Goal: Navigation & Orientation: Find specific page/section

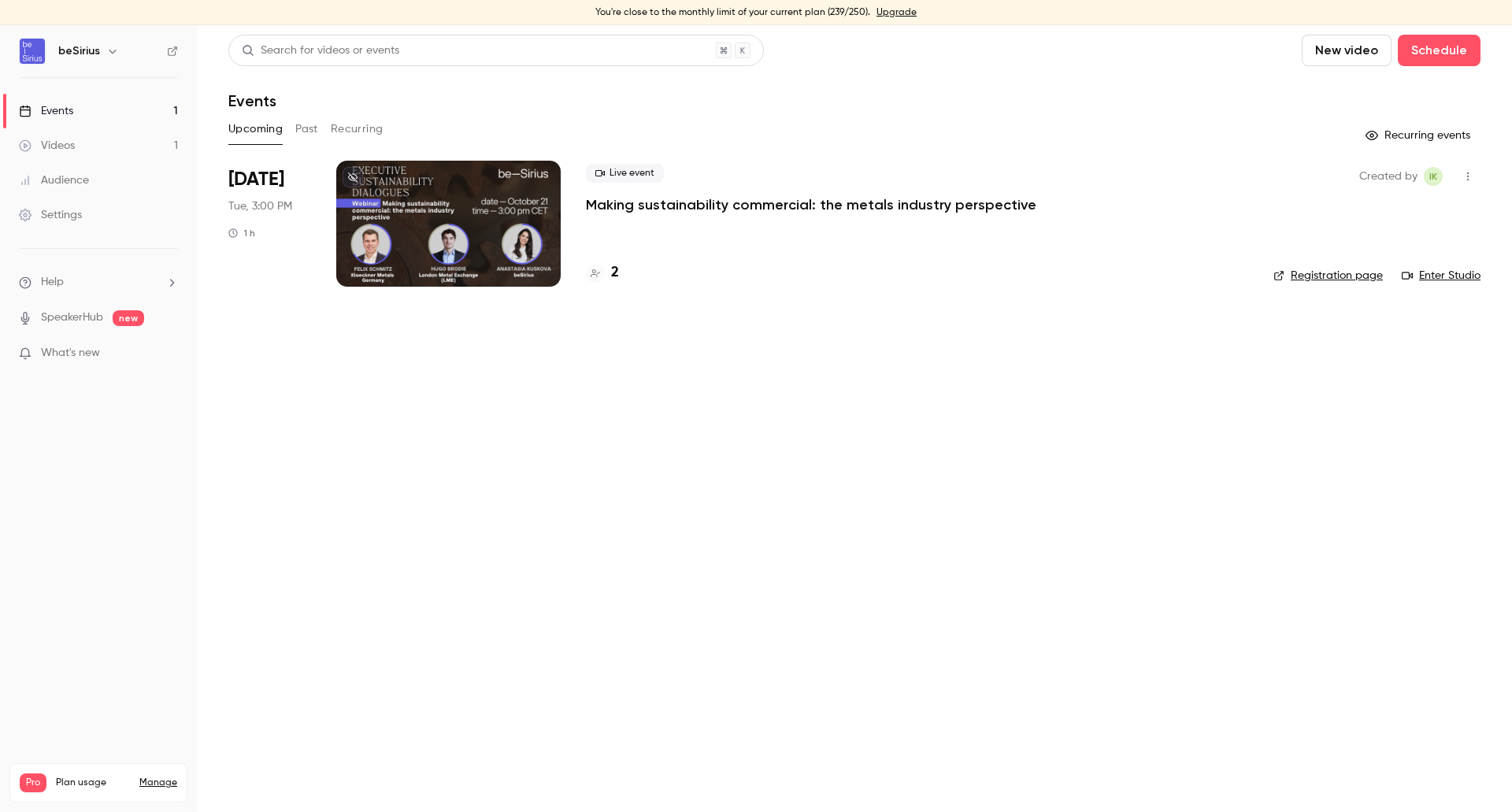
click at [531, 221] on div at bounding box center [448, 224] width 225 height 126
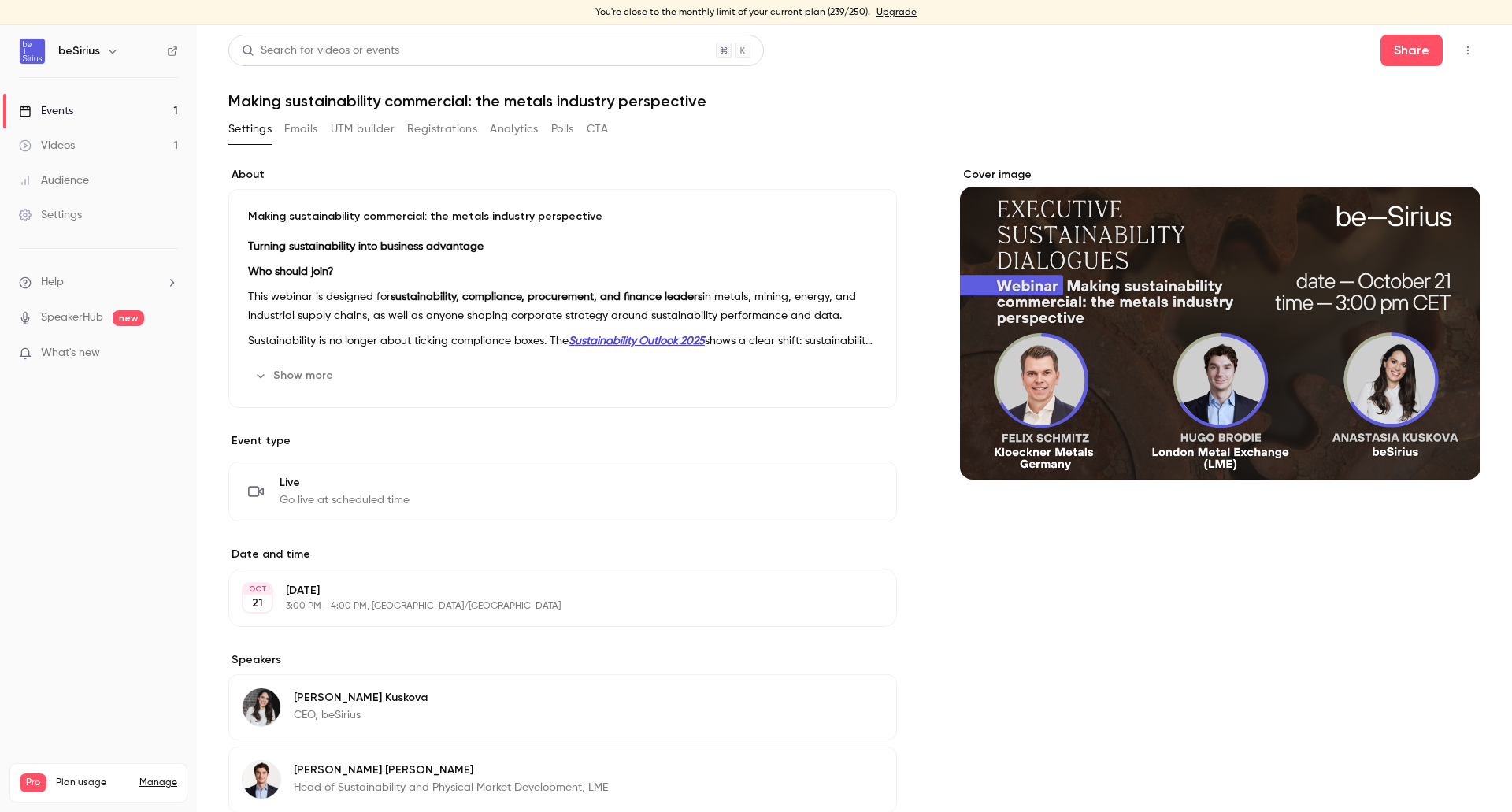
click at [342, 128] on button "UTM builder" at bounding box center [363, 129] width 64 height 25
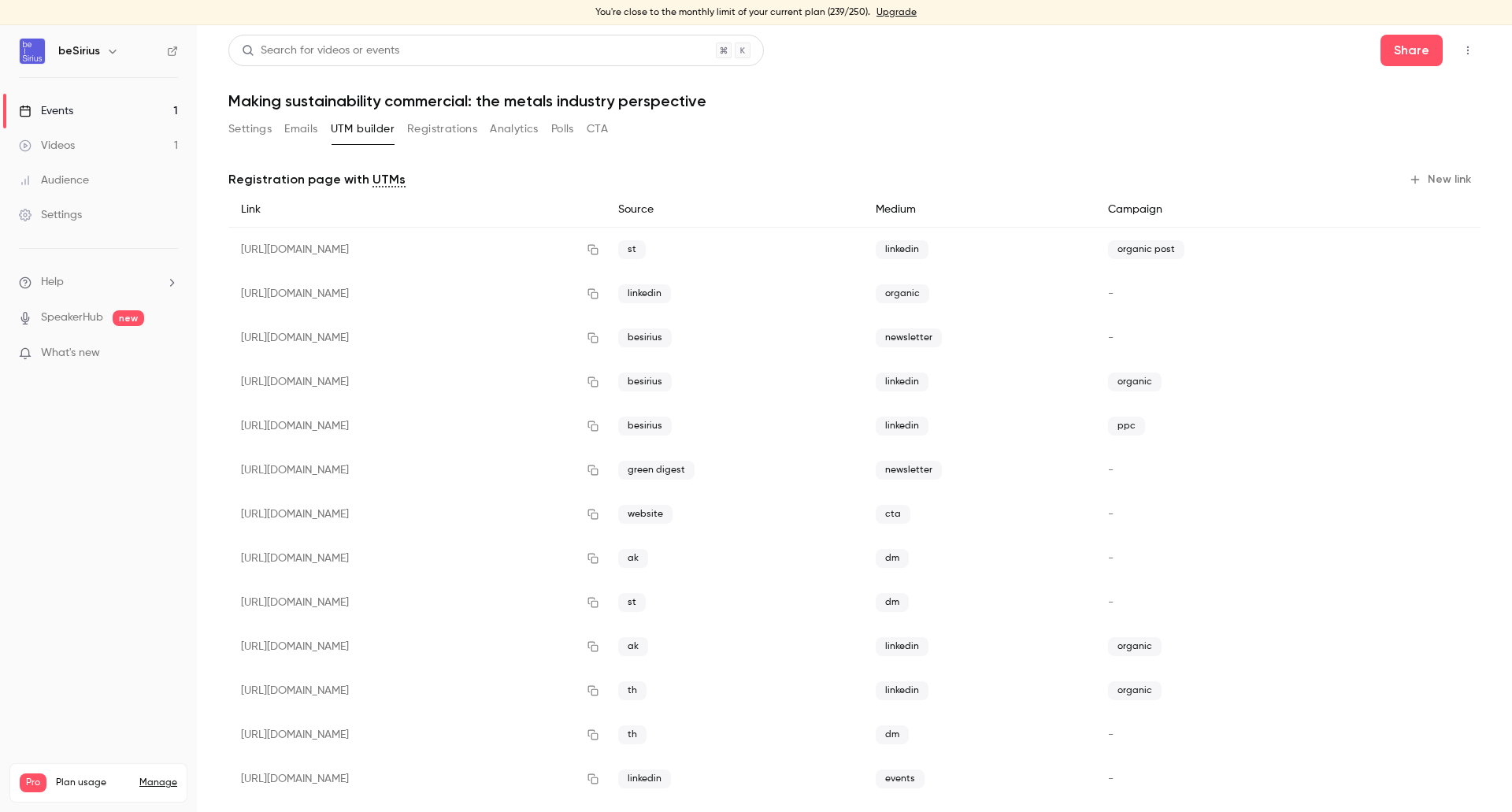
click at [423, 130] on button "Registrations" at bounding box center [443, 129] width 70 height 25
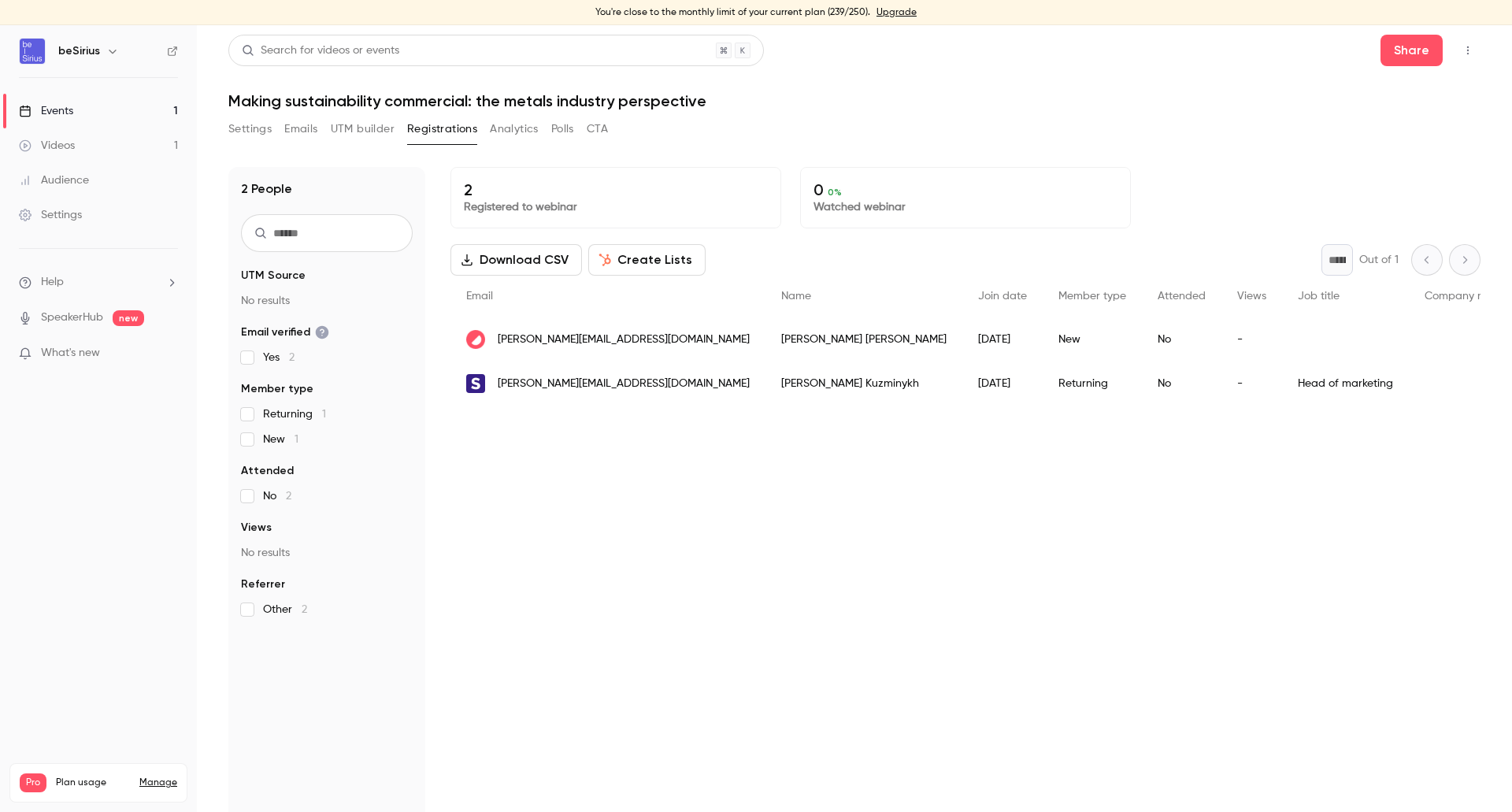
click at [66, 109] on div "Events" at bounding box center [46, 111] width 54 height 16
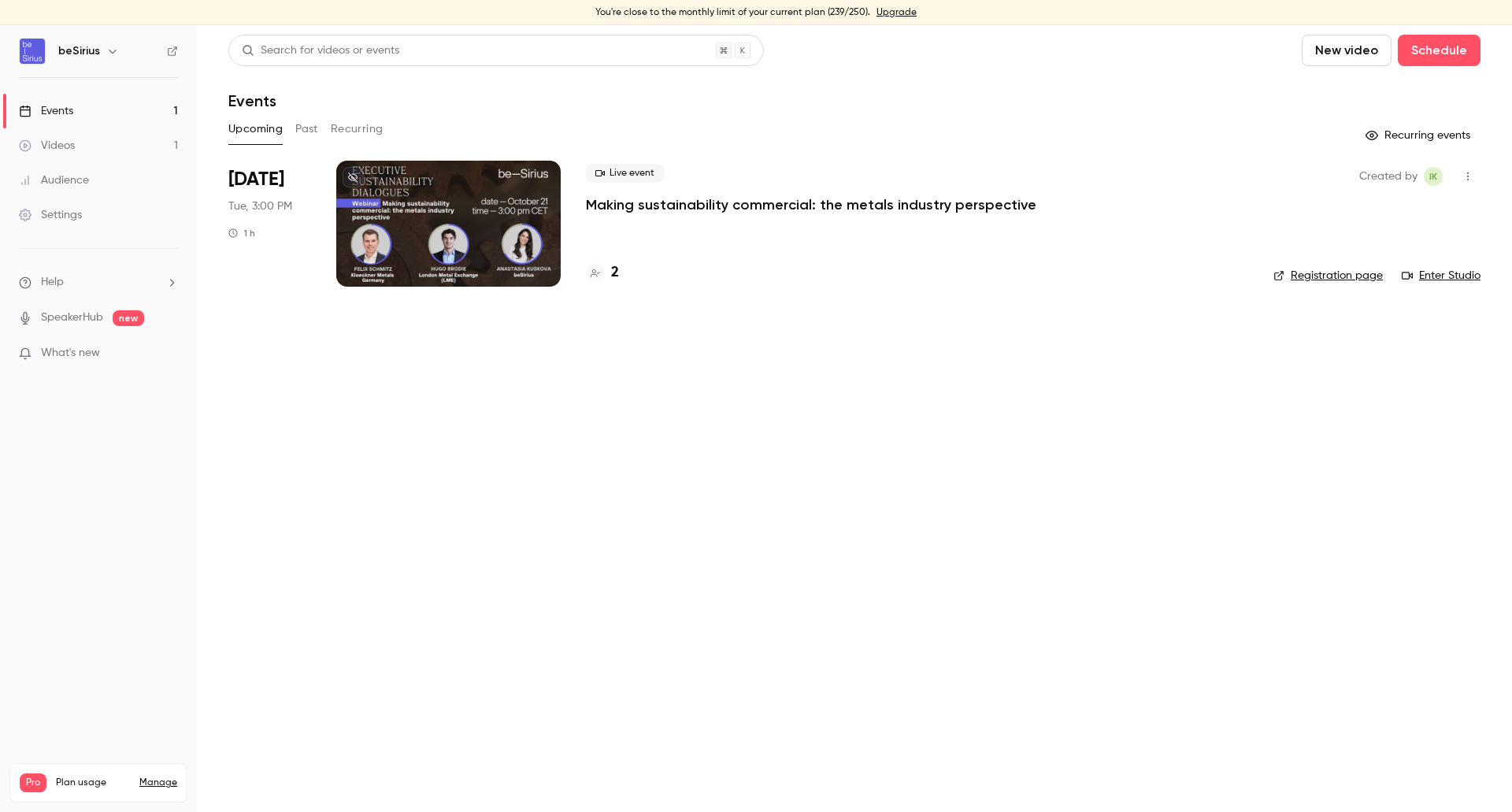
click at [64, 176] on div "Audience" at bounding box center [54, 180] width 70 height 16
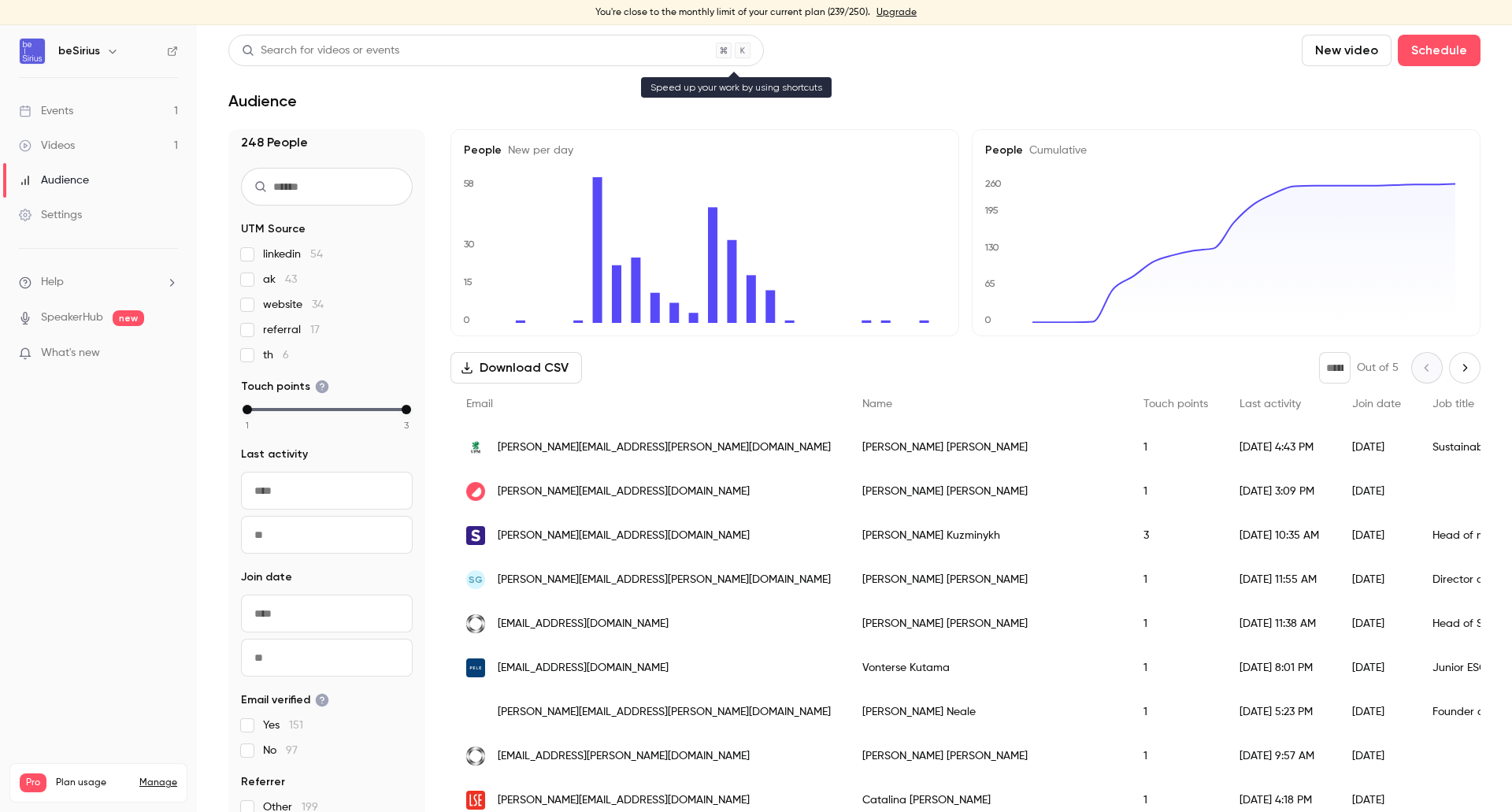
click at [593, 34] on div "Search for videos or events" at bounding box center [495, 50] width 536 height 32
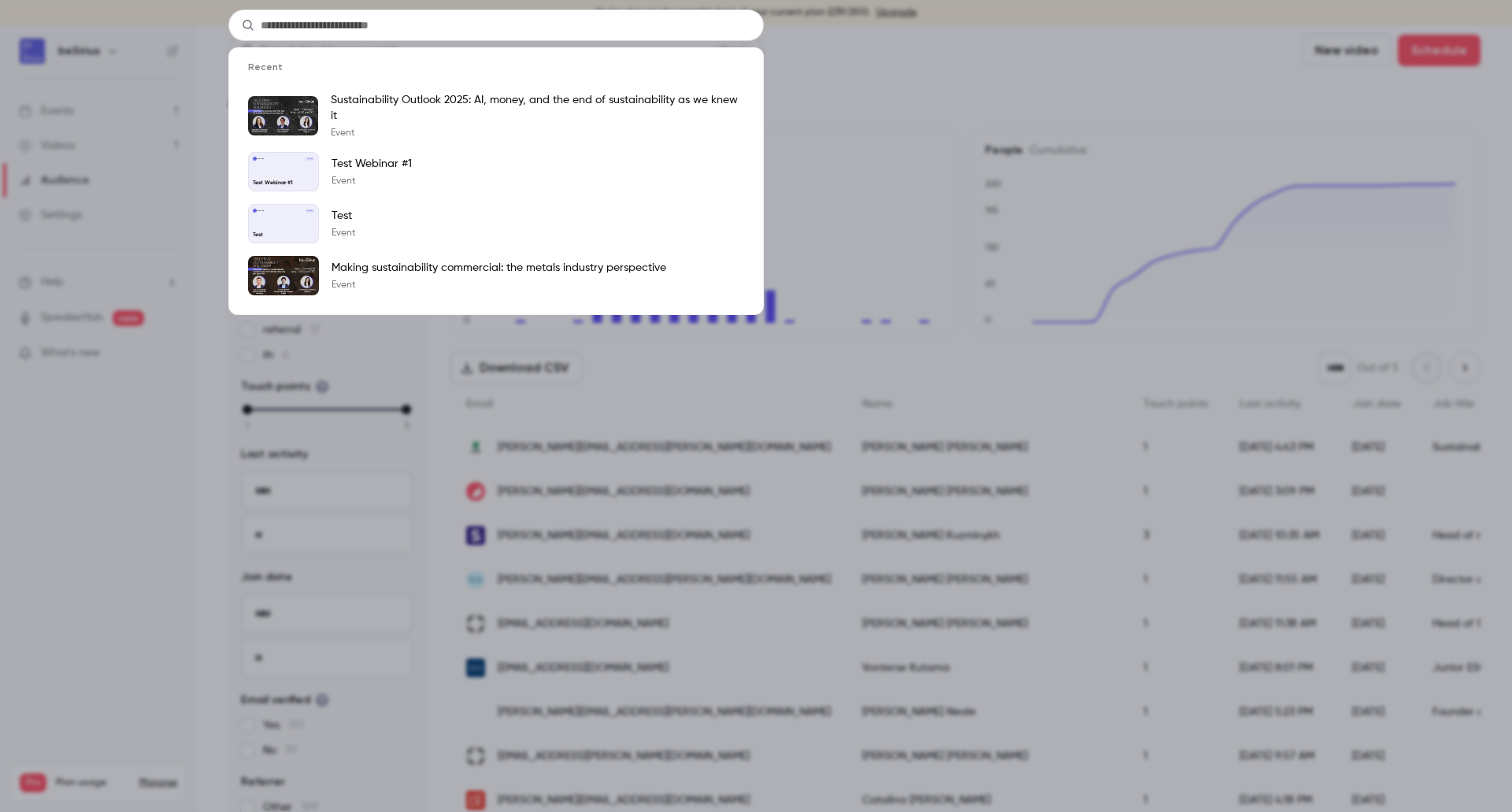
drag, startPoint x: 893, startPoint y: 66, endPoint x: 790, endPoint y: 72, distance: 103.2
click at [893, 67] on div "Recent Sustainability Outlook 2025: AI, money, and the end of sustainability as…" at bounding box center [756, 406] width 1512 height 812
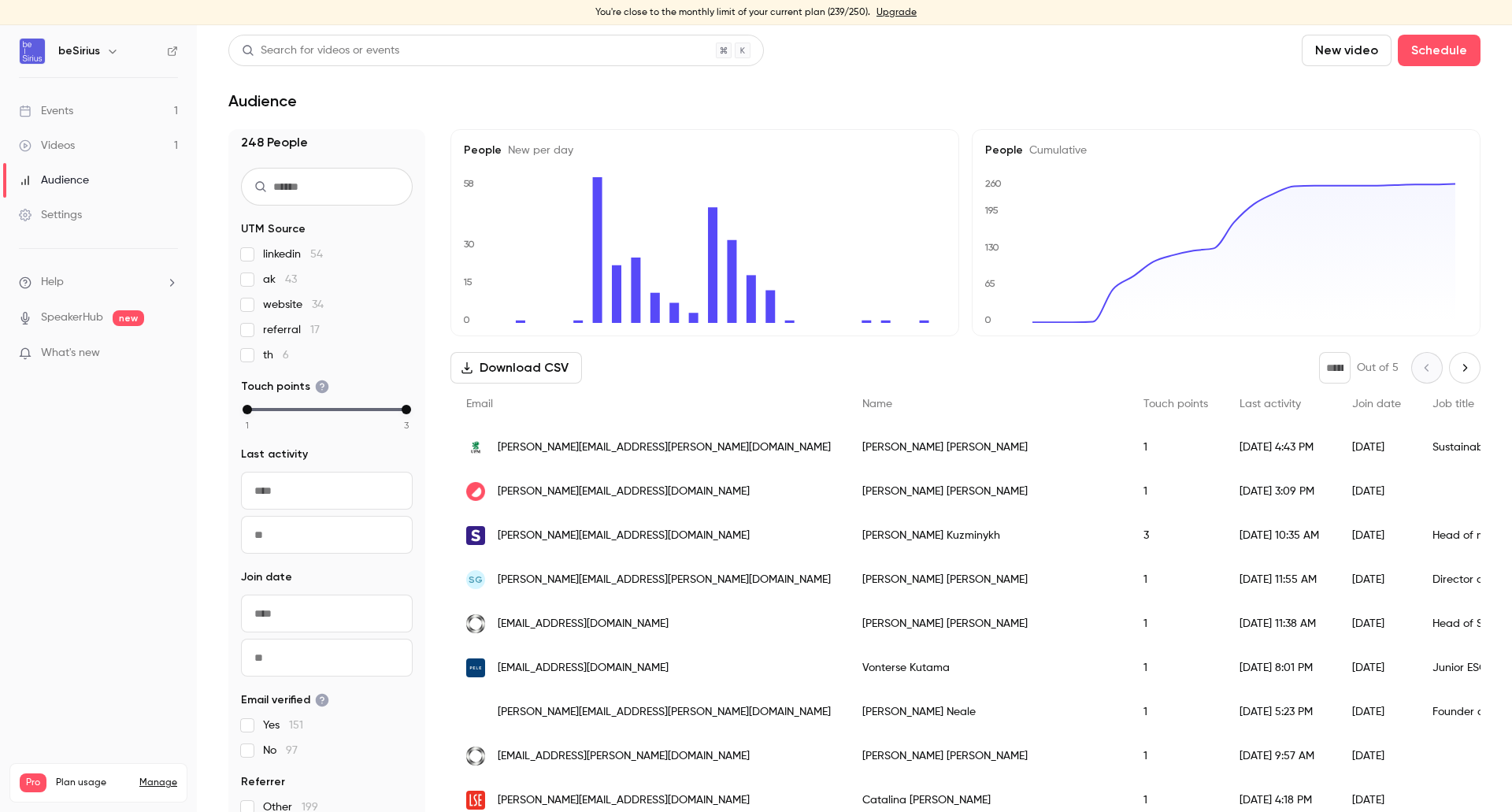
click at [579, 56] on div "Search for videos or events" at bounding box center [495, 50] width 536 height 32
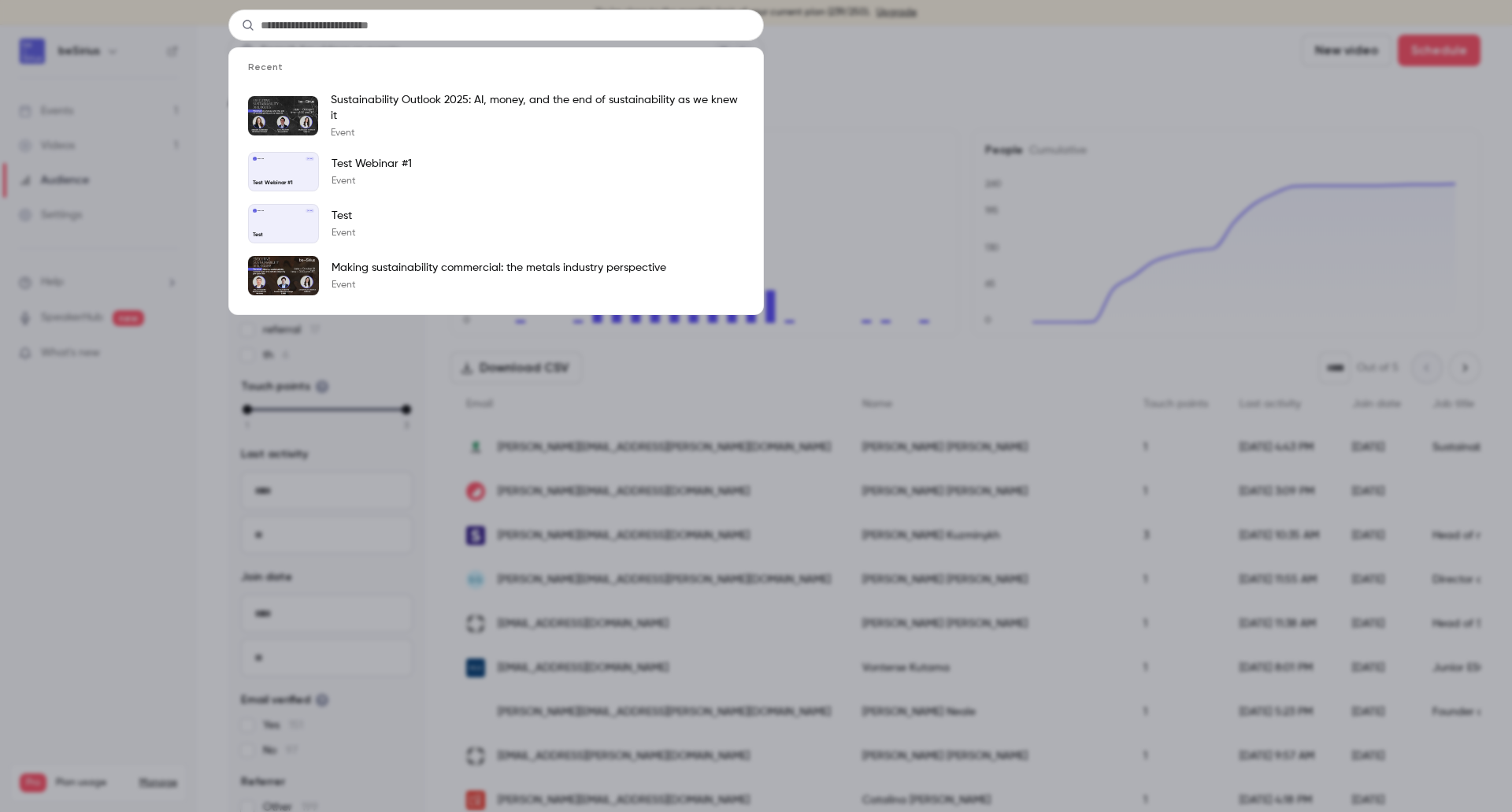
click at [836, 97] on div "Recent Sustainability Outlook 2025: AI, money, and the end of sustainability as…" at bounding box center [756, 406] width 1512 height 812
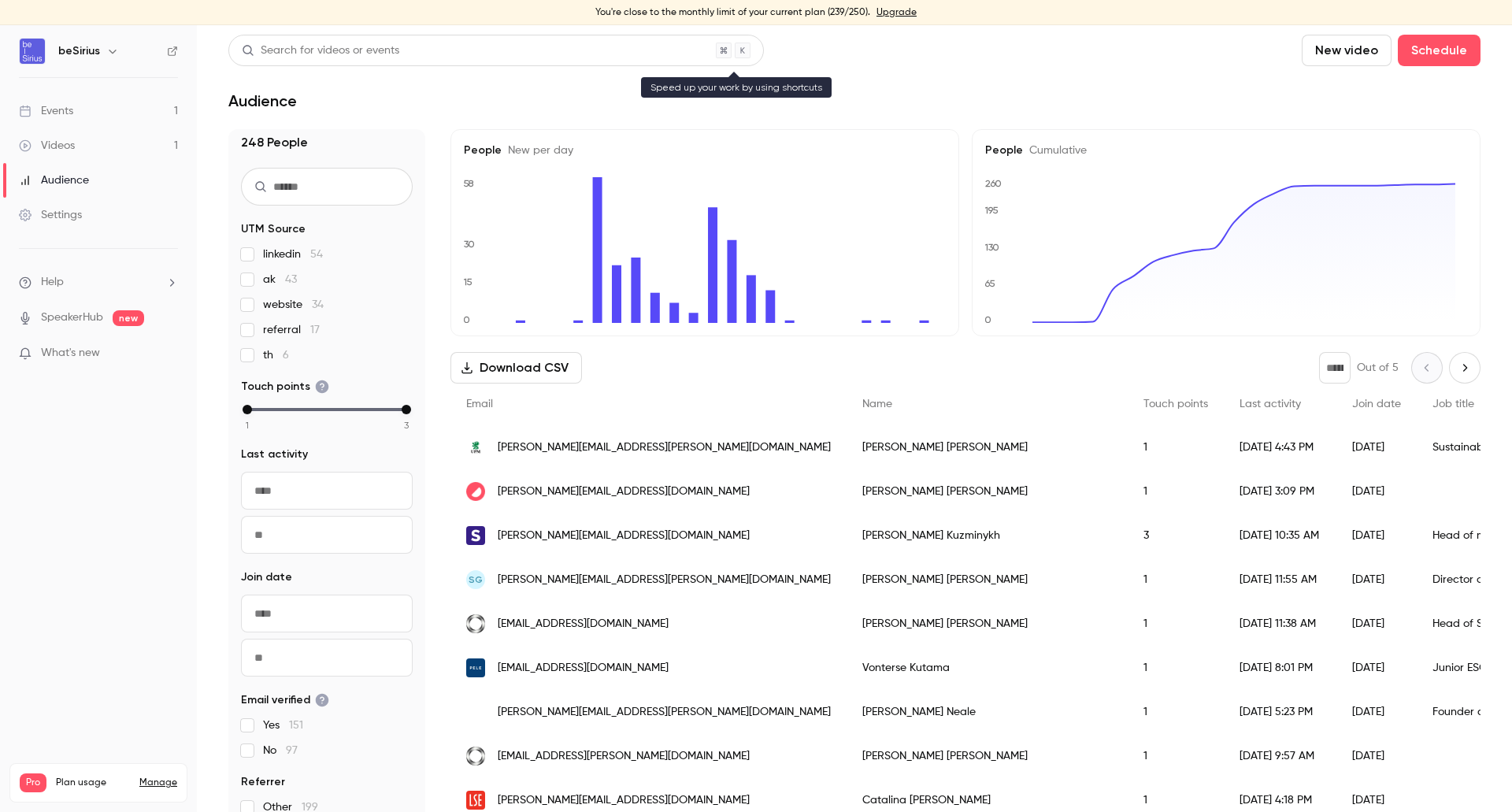
click at [580, 51] on div "Search for videos or events" at bounding box center [495, 50] width 536 height 32
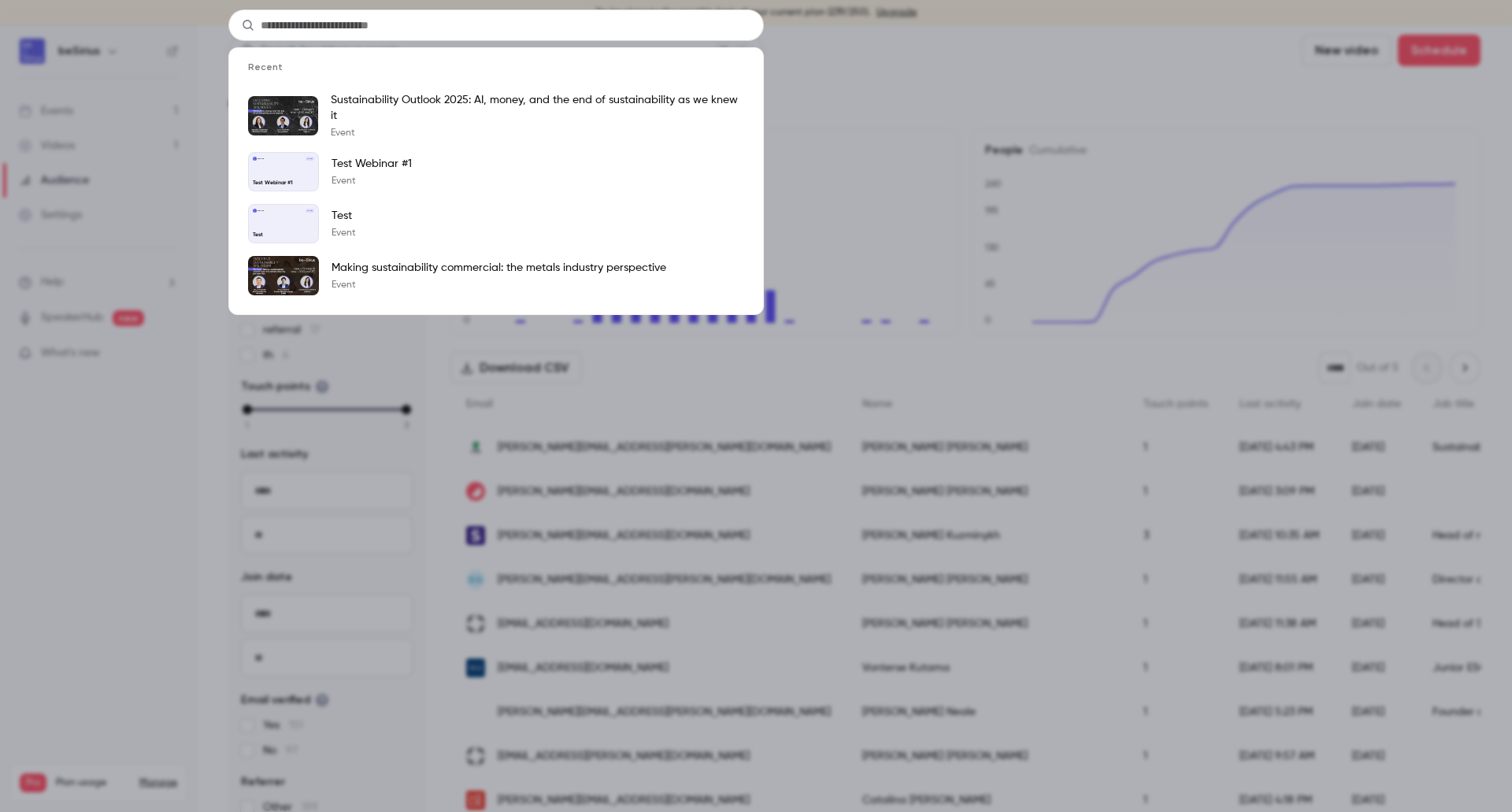
click at [949, 87] on div "Recent Sustainability Outlook 2025: AI, money, and the end of sustainability as…" at bounding box center [756, 406] width 1512 height 812
